Goal: Task Accomplishment & Management: Complete application form

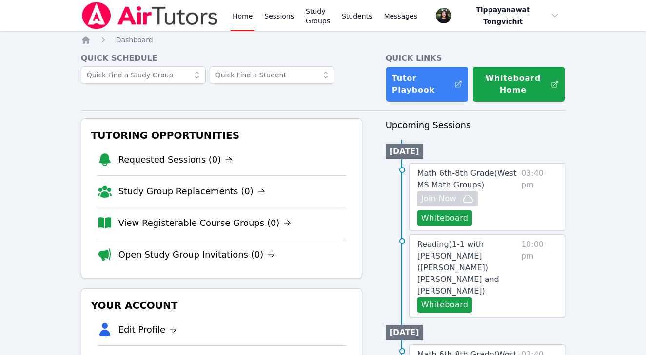
click at [445, 176] on span "Math 6th-8th Grade ( [GEOGRAPHIC_DATA] Math Groups )" at bounding box center [466, 179] width 99 height 21
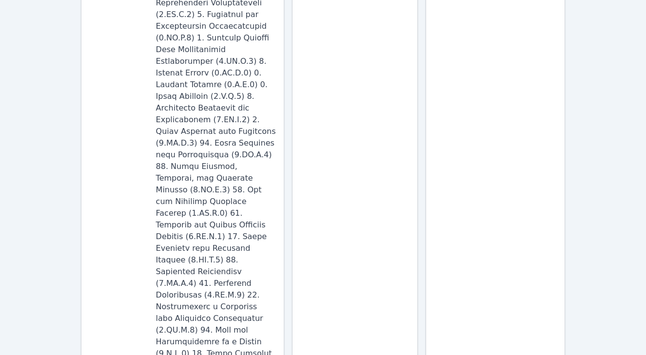
scroll to position [29, 0]
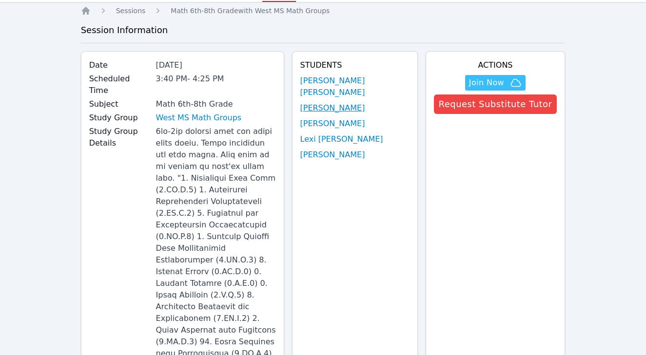
click at [365, 102] on link "[PERSON_NAME]" at bounding box center [332, 108] width 65 height 12
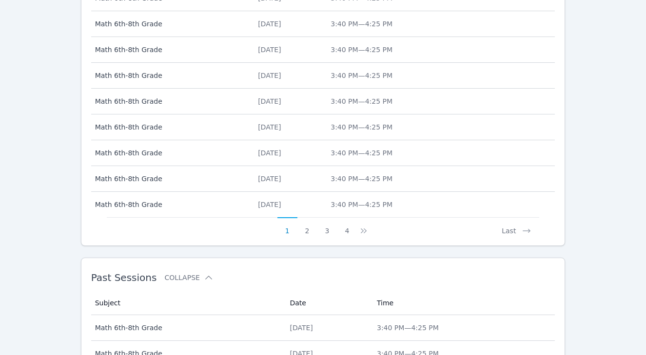
scroll to position [390, 0]
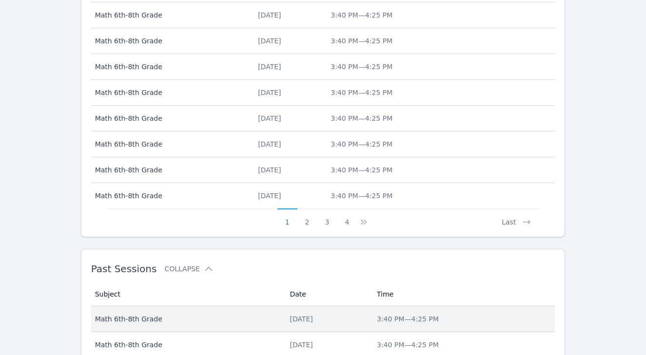
click at [292, 323] on div "[DATE]" at bounding box center [328, 319] width 76 height 10
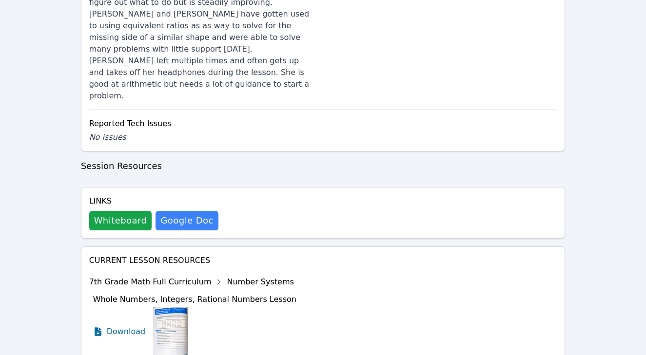
scroll to position [943, 0]
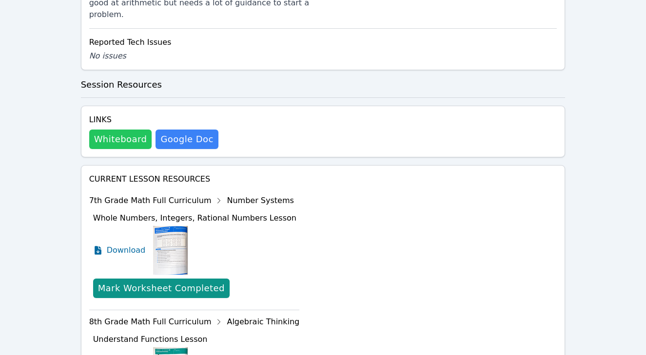
click at [122, 130] on button "Whiteboard" at bounding box center [120, 140] width 63 height 20
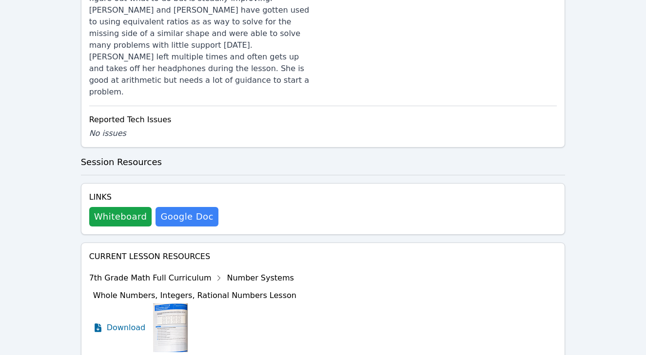
scroll to position [1016, 0]
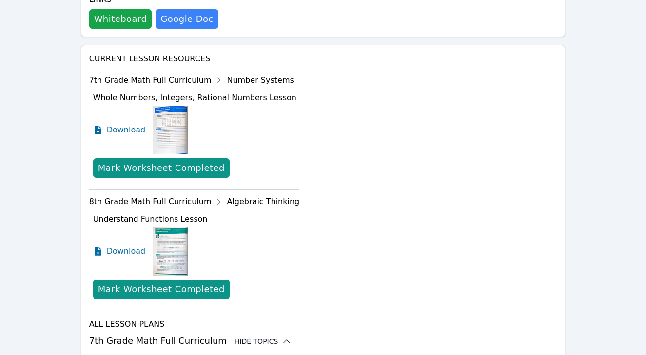
scroll to position [1096, 0]
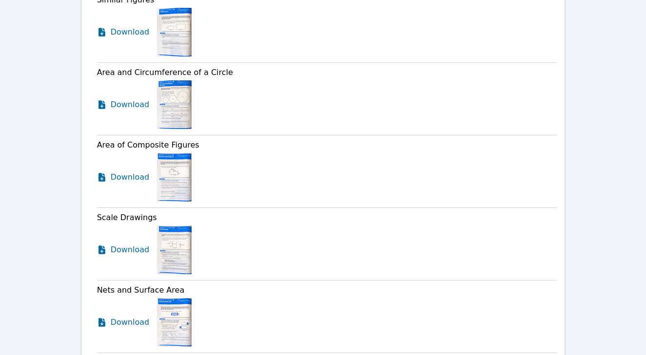
scroll to position [1645, 0]
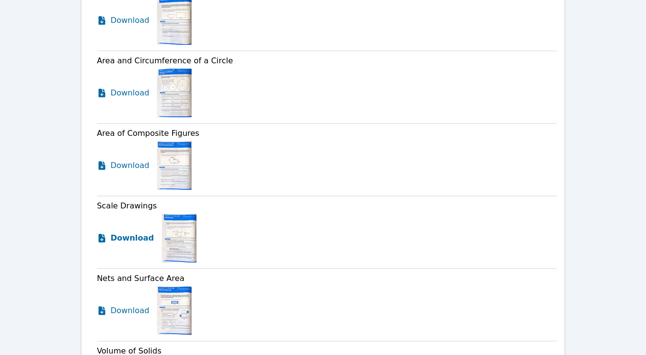
click at [142, 233] on span "Download" at bounding box center [132, 239] width 43 height 12
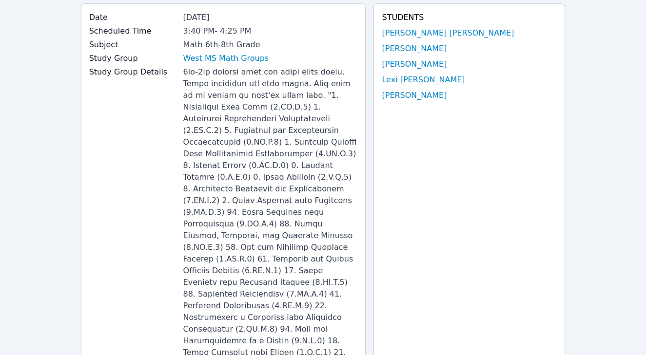
scroll to position [0, 0]
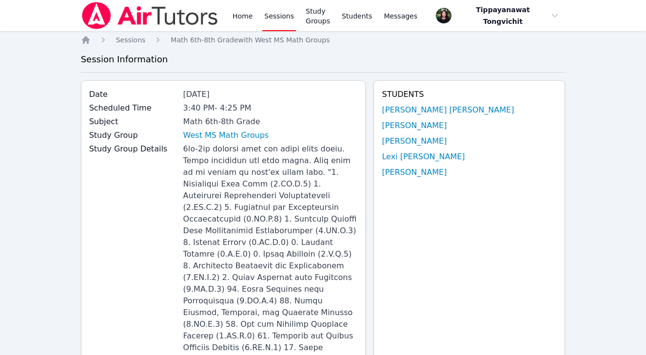
click at [160, 14] on img at bounding box center [150, 15] width 138 height 27
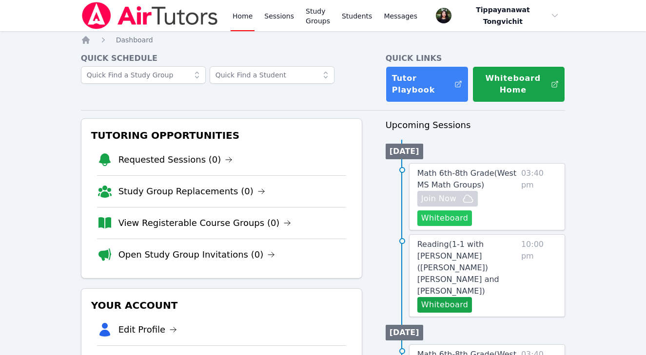
click at [451, 217] on button "Whiteboard" at bounding box center [444, 219] width 55 height 16
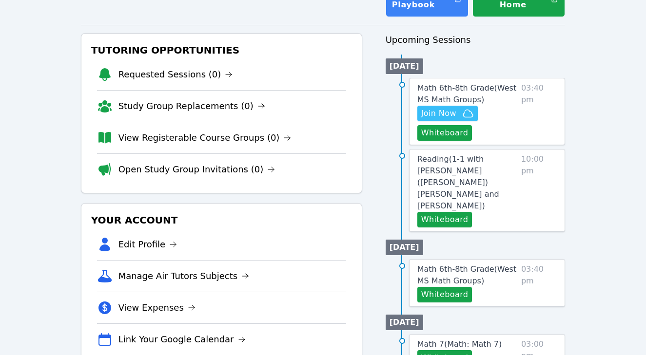
scroll to position [84, 0]
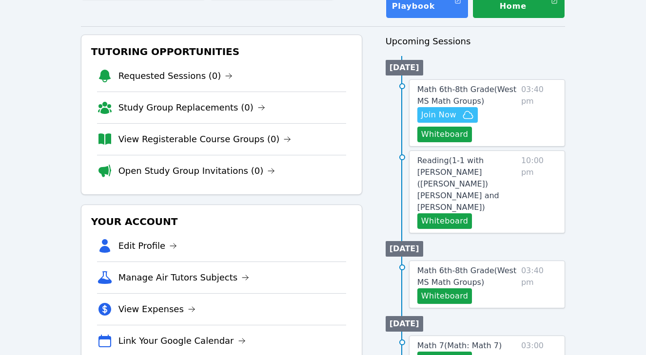
click at [418, 182] on span "Reading ( 1-1 with Hayeon (Ellie) Woo and Tippayanawat Tongvichit )" at bounding box center [458, 184] width 82 height 56
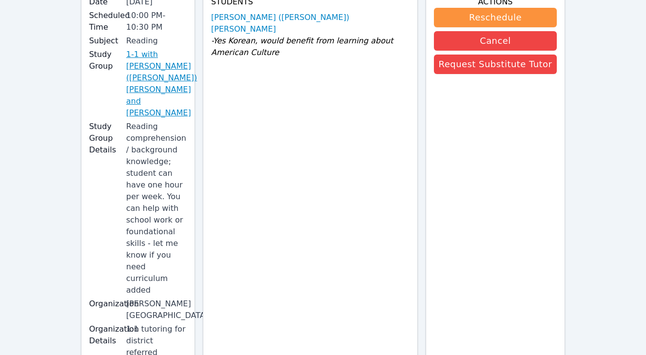
scroll to position [77, 0]
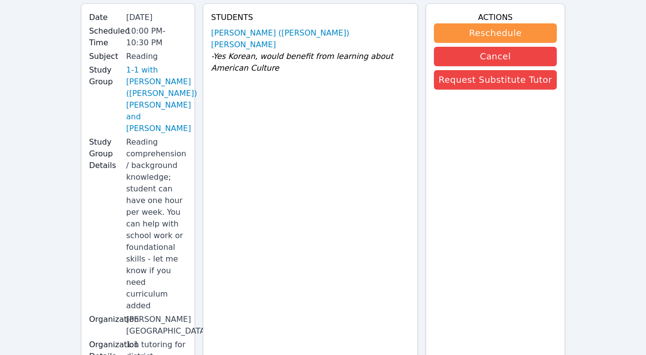
click at [255, 35] on link "Hayeon (Ellie) Woo" at bounding box center [310, 38] width 198 height 23
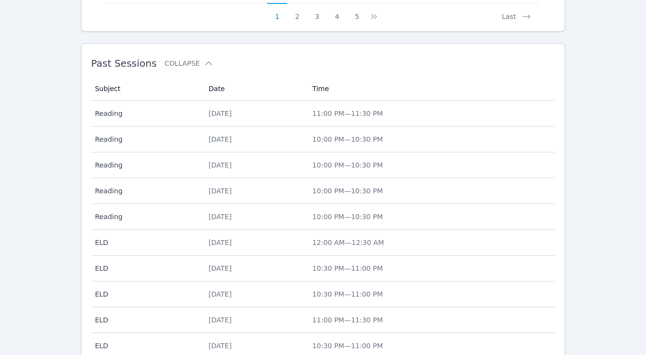
scroll to position [695, 0]
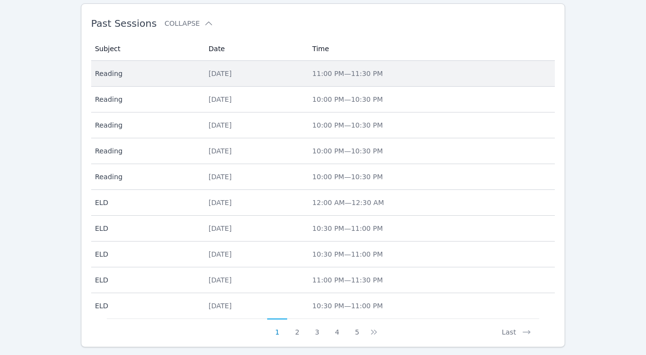
click at [246, 69] on div "Wed Sep 17" at bounding box center [255, 74] width 92 height 10
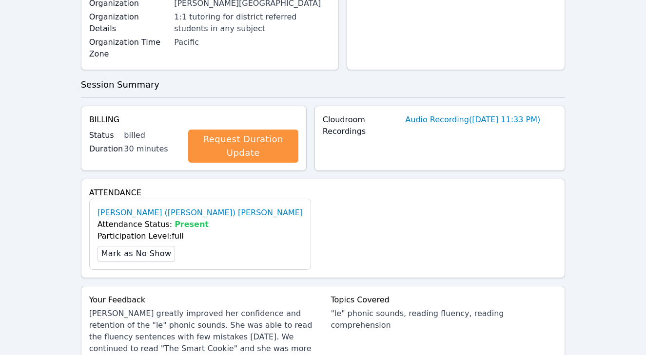
scroll to position [393, 0]
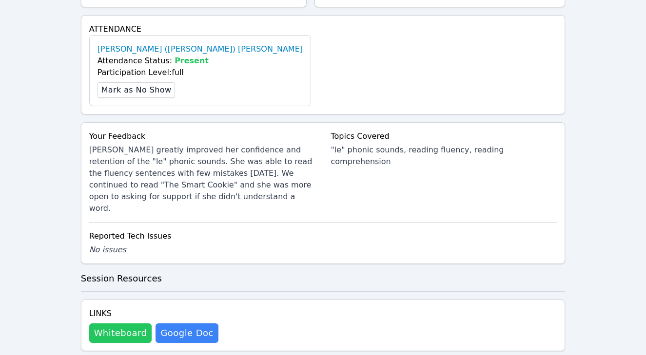
click at [128, 324] on button "Whiteboard" at bounding box center [120, 334] width 63 height 20
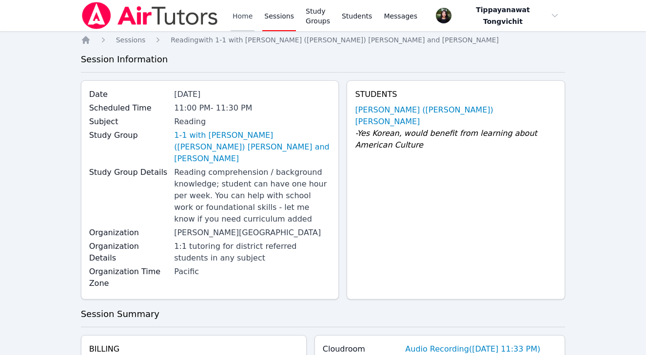
click at [233, 4] on link "Home" at bounding box center [243, 15] width 24 height 31
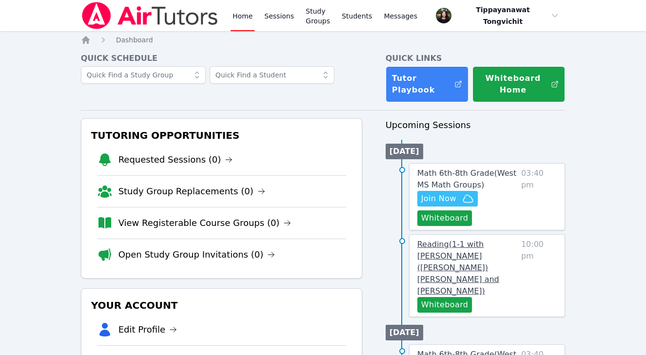
click at [476, 265] on span "Reading ( 1-1 with Hayeon (Ellie) Woo and Tippayanawat Tongvichit )" at bounding box center [458, 268] width 82 height 56
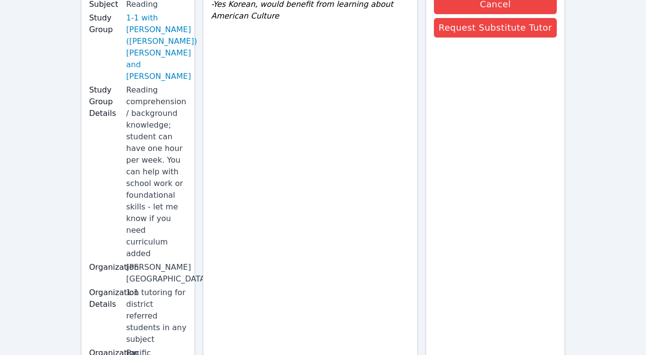
scroll to position [240, 0]
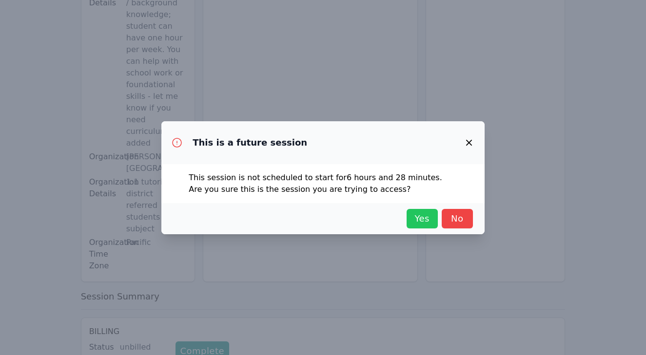
click at [429, 220] on span "Yes" at bounding box center [421, 219] width 21 height 14
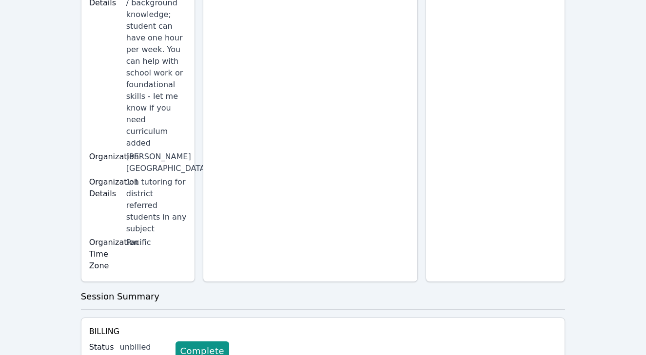
scroll to position [0, 0]
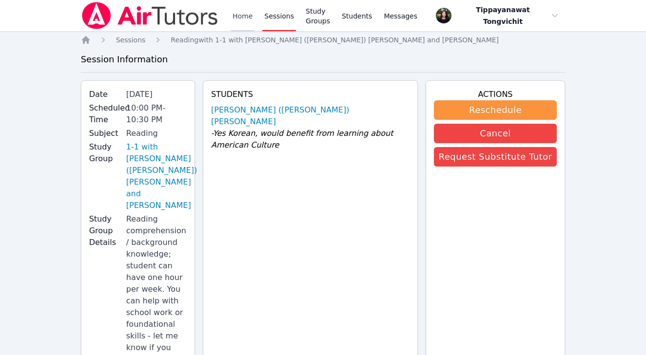
click at [237, 27] on link "Home" at bounding box center [243, 15] width 24 height 31
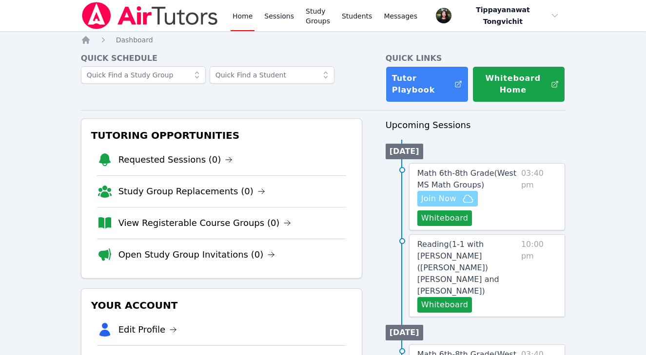
click at [441, 195] on span "Join Now" at bounding box center [438, 199] width 35 height 12
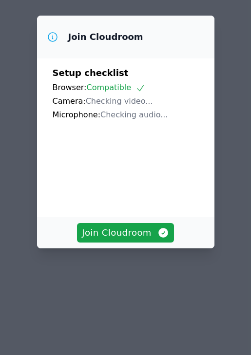
click at [114, 225] on div "Join Cloudroom Setup checklist Browser: Compatible Camera: Checking video... Mi…" at bounding box center [125, 132] width 177 height 233
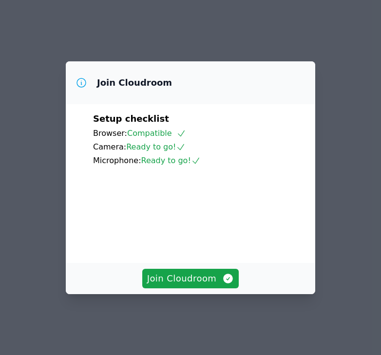
click at [216, 272] on div "Join Cloudroom" at bounding box center [191, 278] width 250 height 31
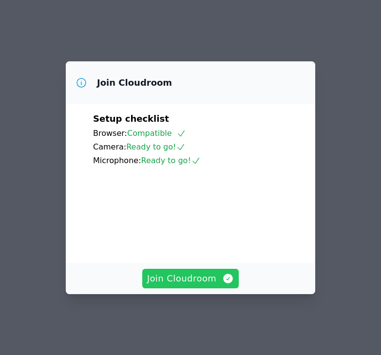
click at [216, 283] on span "Join Cloudroom" at bounding box center [190, 279] width 87 height 14
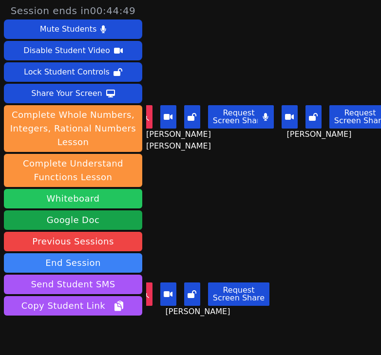
click at [87, 199] on button "Whiteboard" at bounding box center [73, 199] width 138 height 20
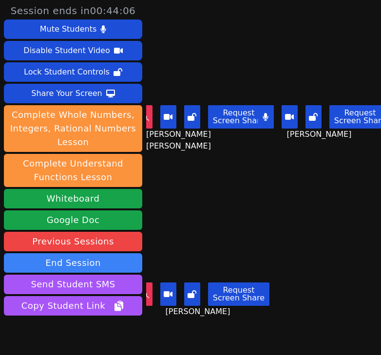
scroll to position [44, 0]
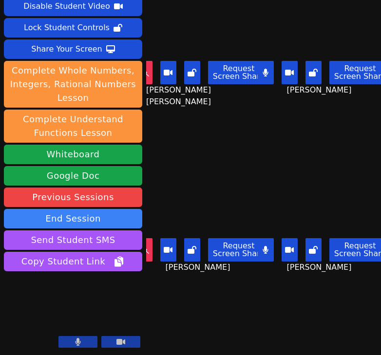
click at [269, 245] on button at bounding box center [266, 249] width 16 height 23
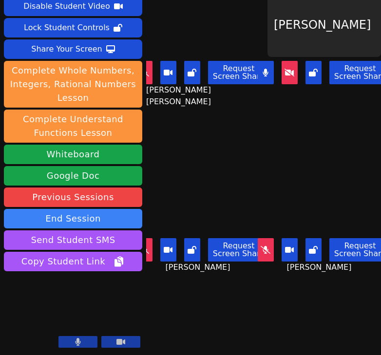
click at [289, 80] on button at bounding box center [290, 72] width 16 height 23
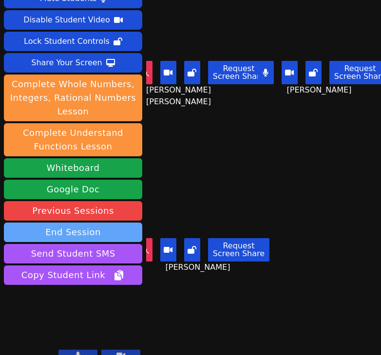
click at [93, 223] on button "End Session" at bounding box center [73, 233] width 138 height 20
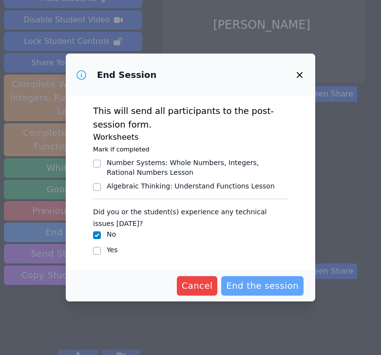
click at [261, 286] on span "End the session" at bounding box center [262, 286] width 73 height 14
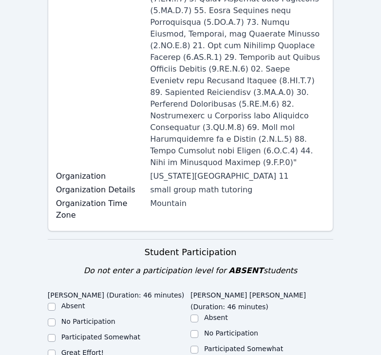
scroll to position [476, 0]
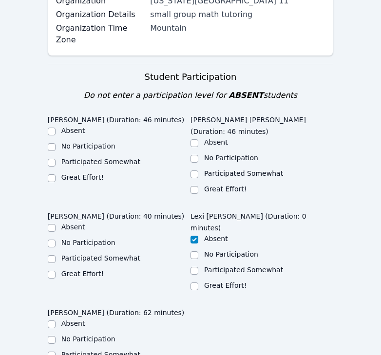
click at [72, 174] on label "Great Effort!" at bounding box center [82, 178] width 42 height 8
click at [56, 175] on input "Great Effort!" at bounding box center [52, 179] width 8 height 8
checkbox input "true"
click at [215, 185] on label "Great Effort!" at bounding box center [225, 189] width 42 height 8
click at [198, 186] on input "Great Effort!" at bounding box center [195, 190] width 8 height 8
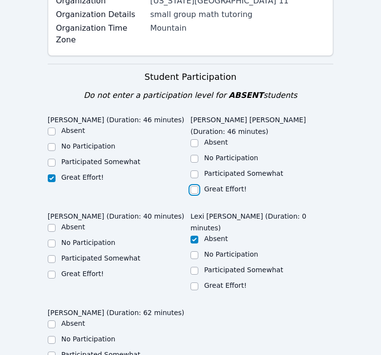
checkbox input "true"
click at [86, 270] on label "Great Effort!" at bounding box center [82, 274] width 42 height 8
click at [56, 271] on input "Great Effort!" at bounding box center [52, 275] width 8 height 8
checkbox input "true"
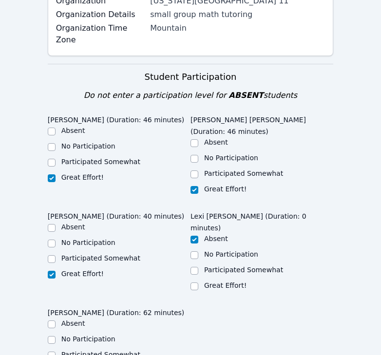
checkbox input "true"
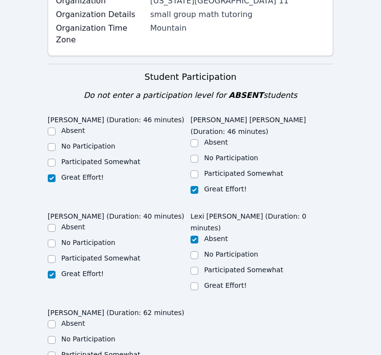
click at [83, 239] on label "No Participation" at bounding box center [88, 243] width 54 height 8
click at [56, 240] on input "No Participation" at bounding box center [52, 244] width 8 height 8
checkbox input "true"
checkbox input "false"
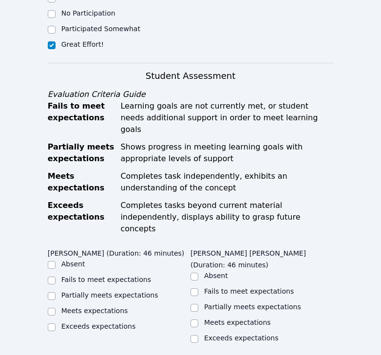
scroll to position [809, 0]
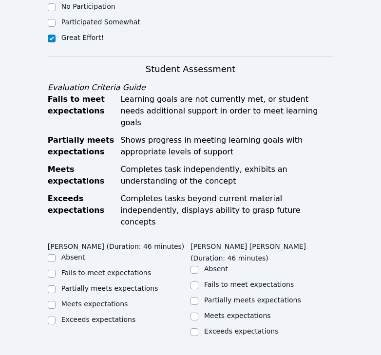
click at [113, 253] on ul "Absent Fails to meet expectations Partially meets expectations Meets expectatio…" at bounding box center [119, 290] width 143 height 74
click at [114, 300] on label "Meets expectations" at bounding box center [94, 304] width 67 height 8
click at [56, 301] on input "Meets expectations" at bounding box center [52, 305] width 8 height 8
checkbox input "true"
click at [232, 312] on label "Meets expectations" at bounding box center [237, 316] width 67 height 8
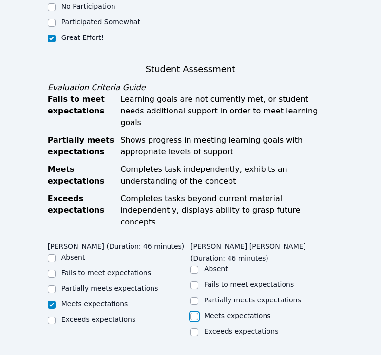
click at [198, 313] on input "Meets expectations" at bounding box center [195, 317] width 8 height 8
checkbox input "true"
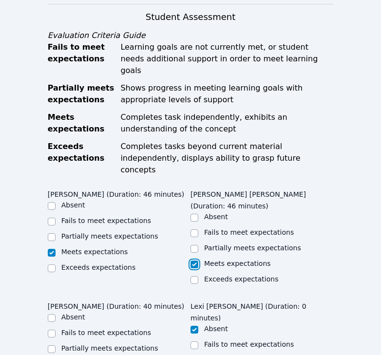
scroll to position [930, 0]
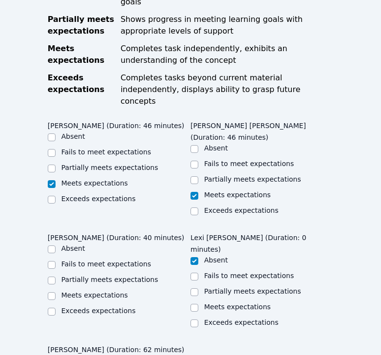
checkbox input "true"
click at [106, 276] on label "Partially meets expectations" at bounding box center [109, 280] width 97 height 8
click at [56, 277] on input "Partially meets expectations" at bounding box center [52, 281] width 8 height 8
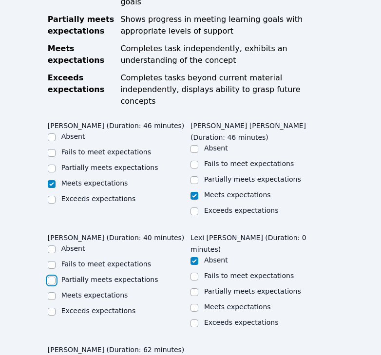
checkbox input "true"
click at [106, 259] on div "Fails to meet expectations" at bounding box center [106, 264] width 90 height 10
click at [75, 245] on label "Absent" at bounding box center [73, 249] width 24 height 8
click at [56, 246] on input "Absent" at bounding box center [52, 250] width 8 height 8
checkbox input "true"
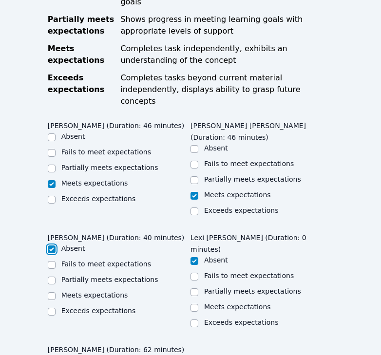
checkbox input "false"
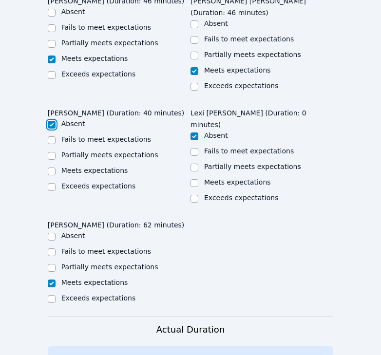
scroll to position [1216, 0]
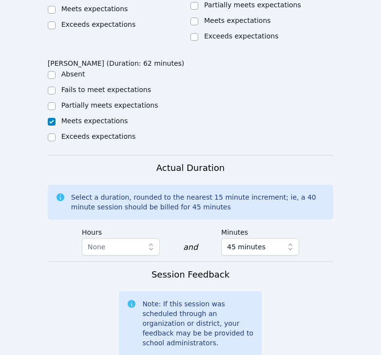
drag, startPoint x: 219, startPoint y: 285, endPoint x: 249, endPoint y: 292, distance: 30.6
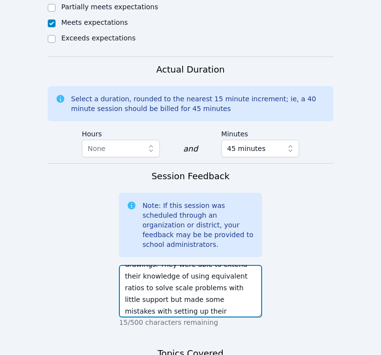
scroll to position [75, 0]
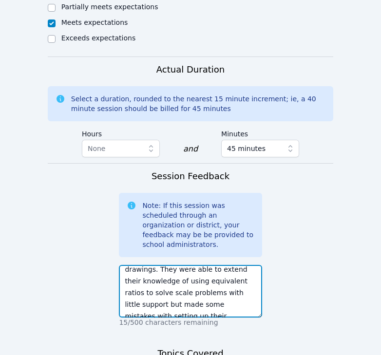
click at [176, 265] on textarea "Jonteon logged on but looked sleepy and stopped participating very early in the…" at bounding box center [190, 291] width 143 height 53
drag, startPoint x: 233, startPoint y: 152, endPoint x: 254, endPoint y: 166, distance: 25.0
click at [254, 265] on textarea "Jonteon logged on but looked sleepy and stopped participating very early in the…" at bounding box center [190, 291] width 143 height 53
type textarea "Jonteon logged on but looked sleepy and stopped participating very early in the…"
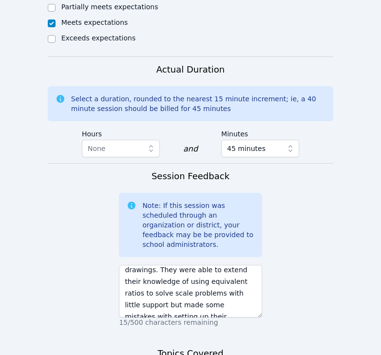
paste textarea "using equivalent ratios to solve scale problems"
type textarea "using equivalent ratios to solve scale problems"
